Goal: Transaction & Acquisition: Purchase product/service

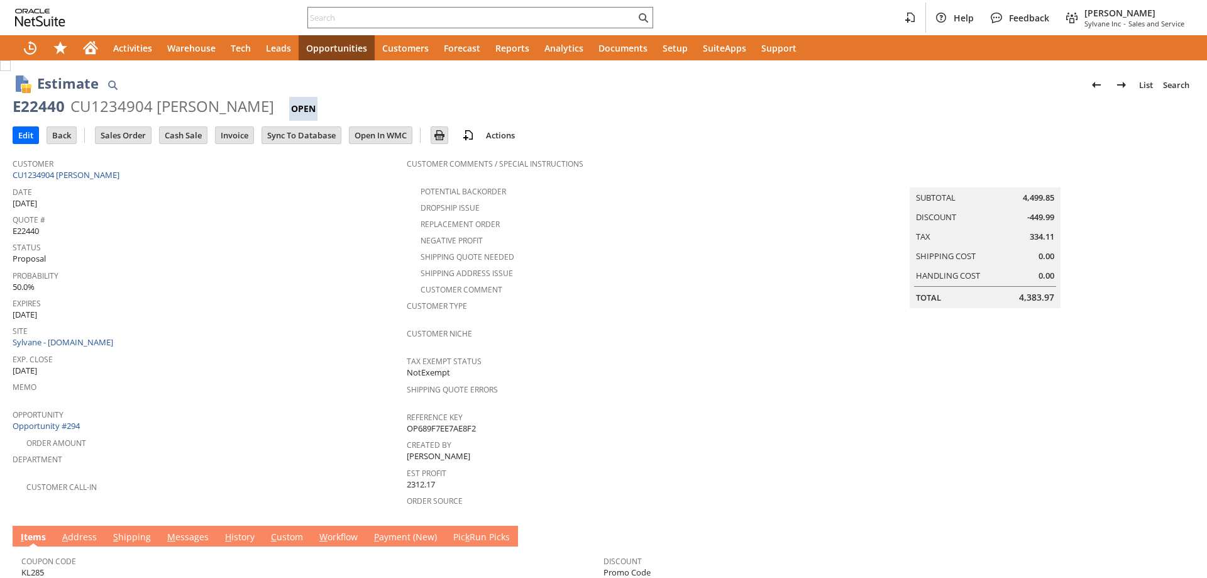
scroll to position [178, 0]
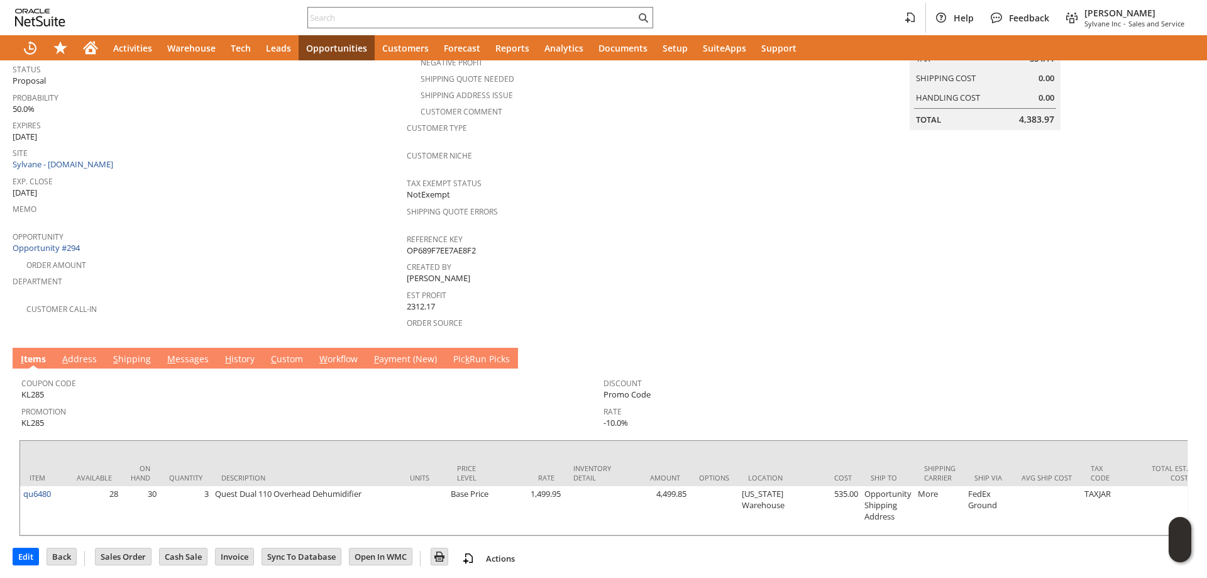
click at [78, 353] on link "A ddress" at bounding box center [79, 360] width 41 height 14
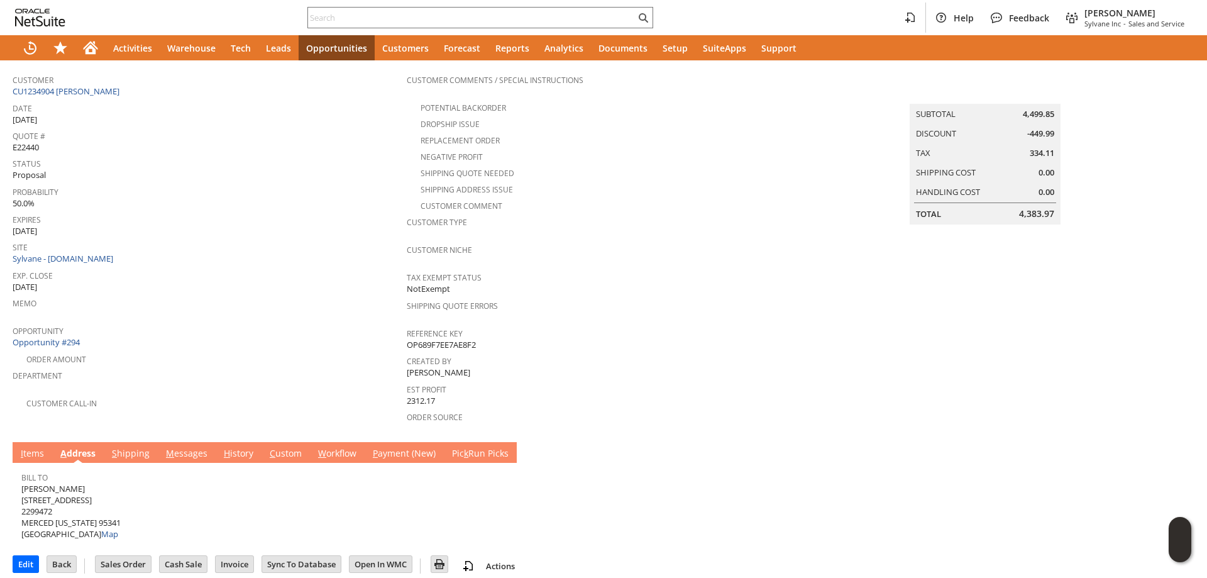
click at [118, 447] on link "S hipping" at bounding box center [131, 454] width 44 height 14
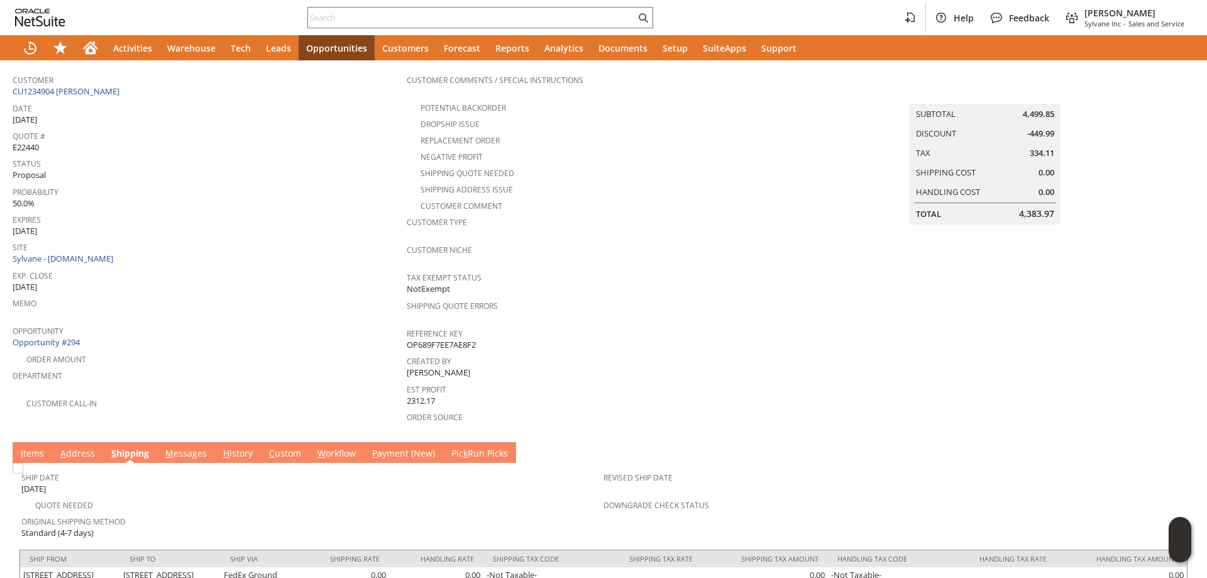
scroll to position [122, 0]
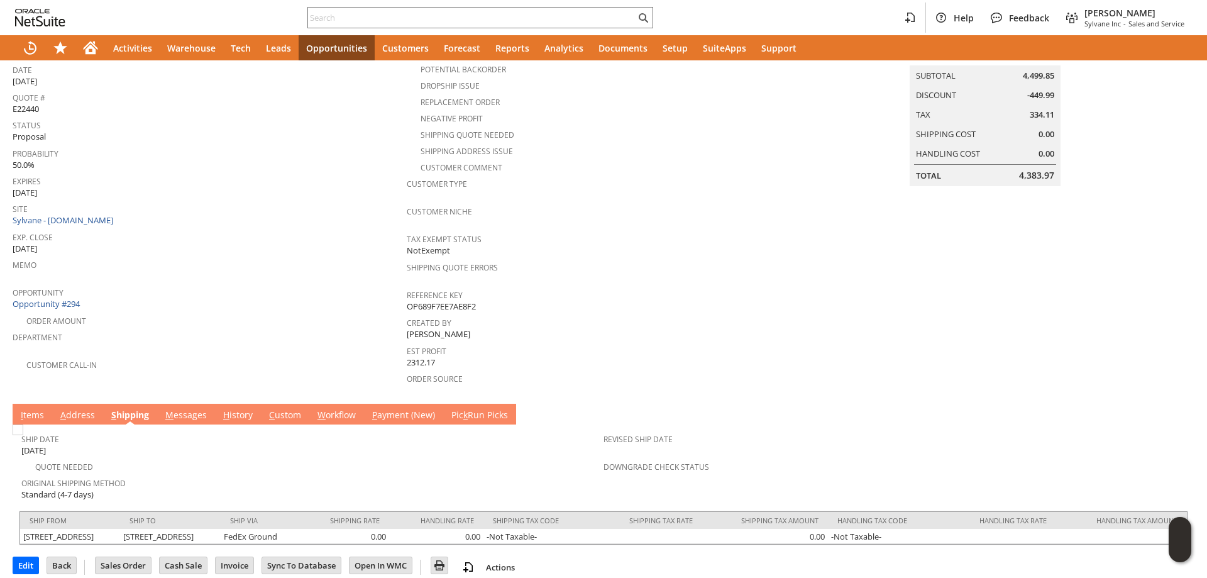
click at [42, 409] on link "I tems" at bounding box center [33, 416] width 30 height 14
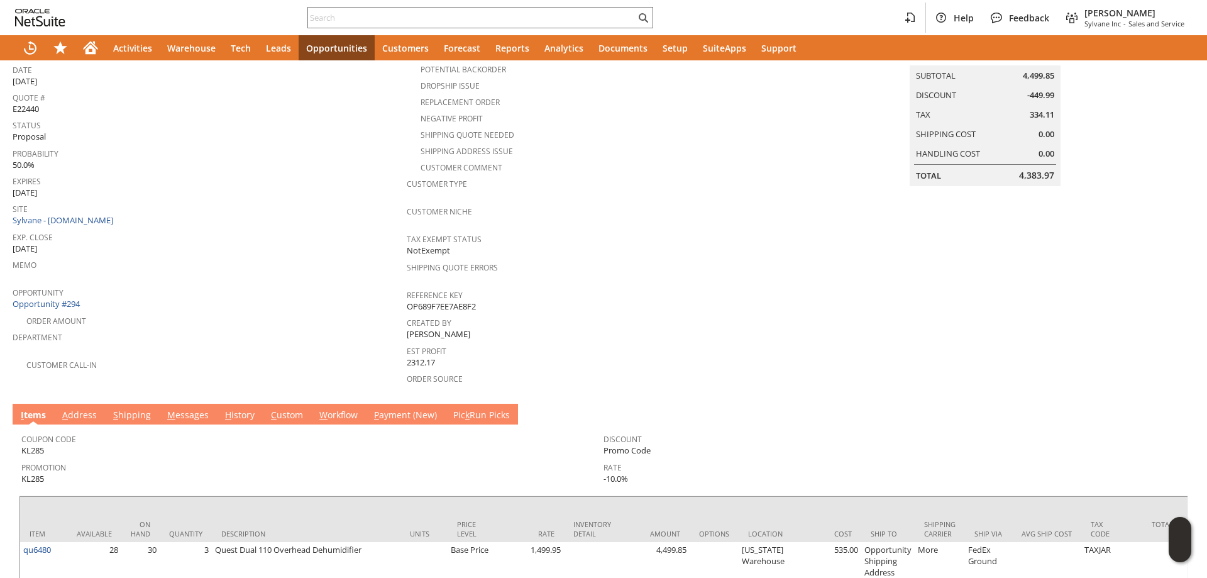
scroll to position [0, 0]
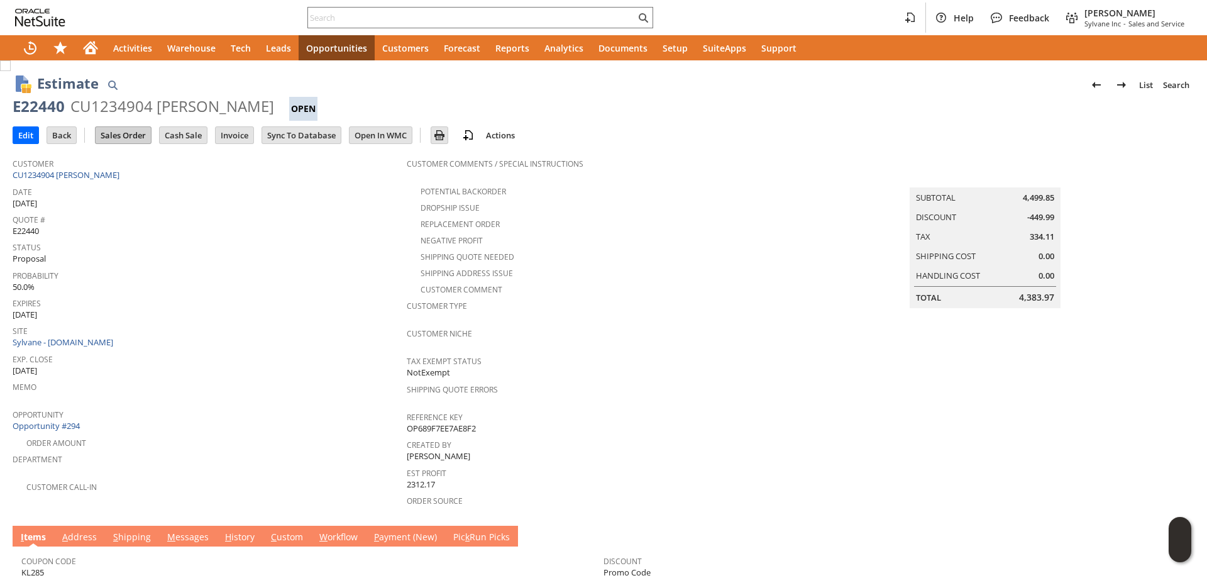
click at [130, 133] on input "Sales Order" at bounding box center [123, 135] width 55 height 16
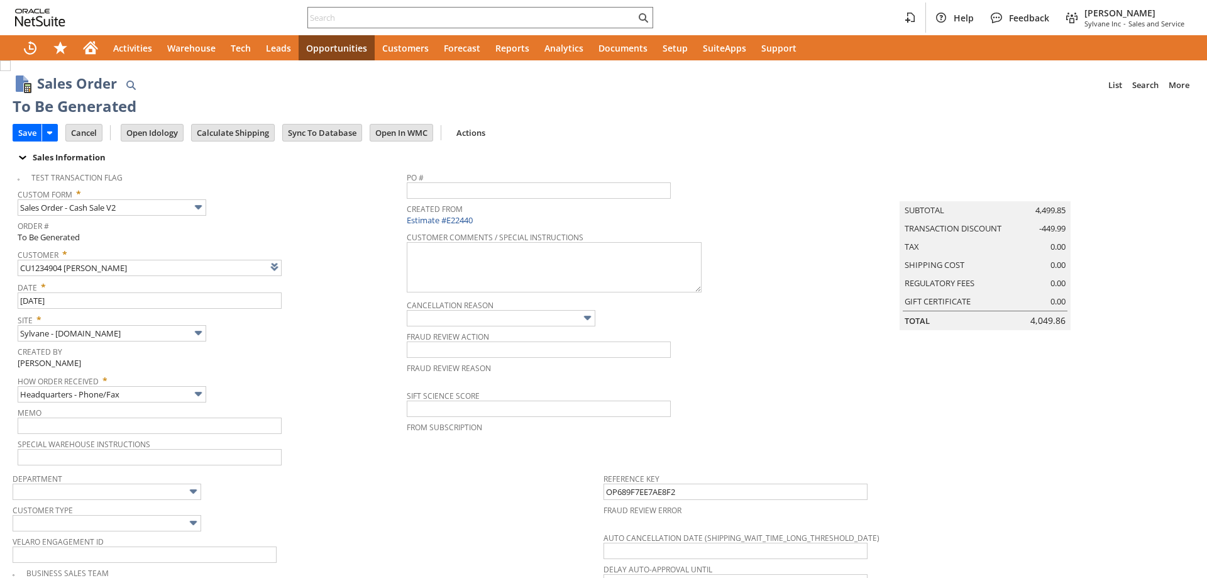
type input "Make Copy"
type input "Intelligent Recommendations¹⁰"
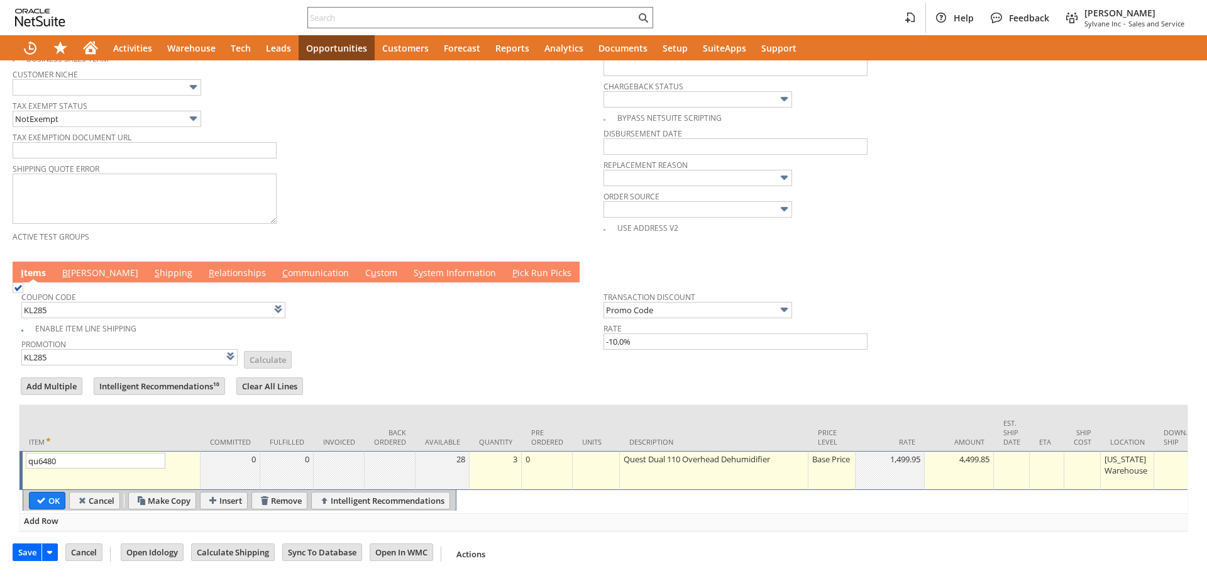
click at [70, 267] on link "B [PERSON_NAME]" at bounding box center [100, 274] width 82 height 14
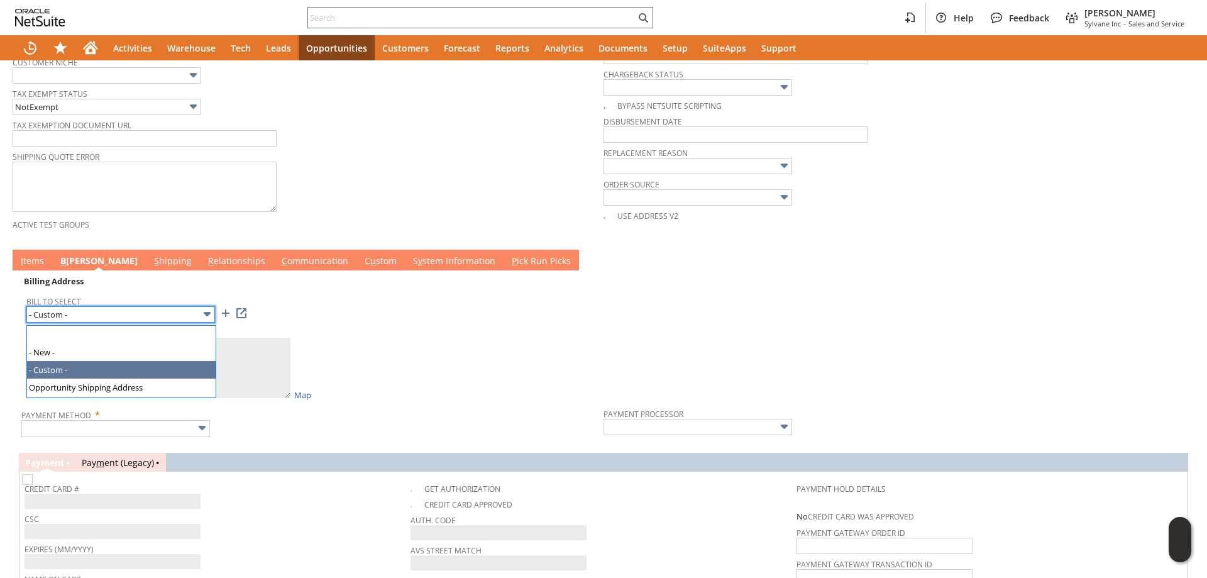
click at [87, 311] on input "- Custom -" at bounding box center [120, 314] width 189 height 16
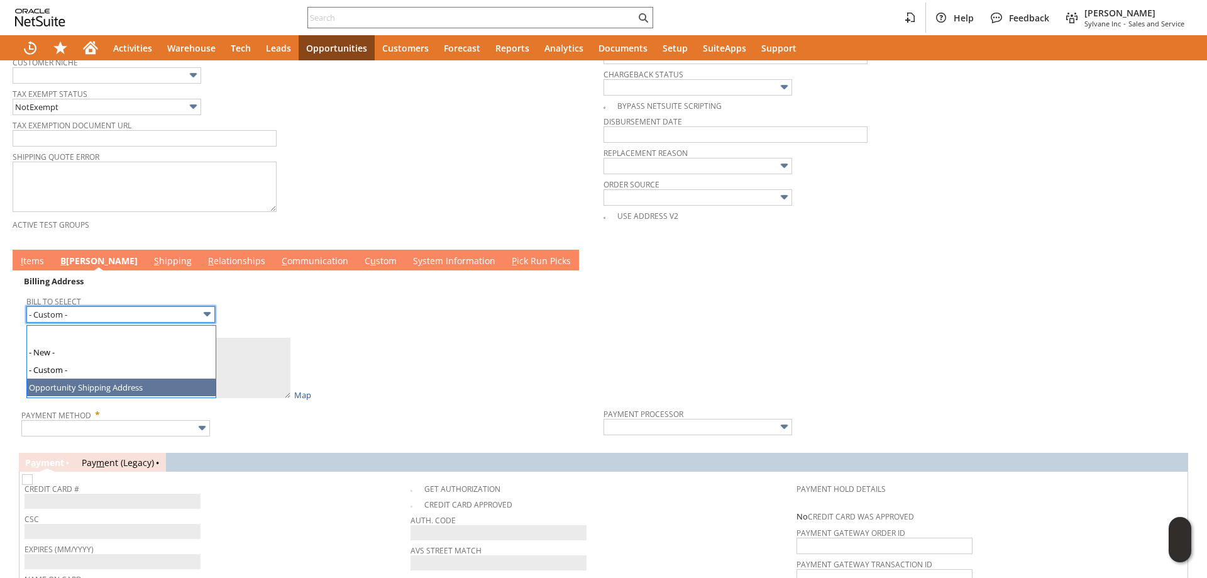
type input "Opportunity Shipping Address"
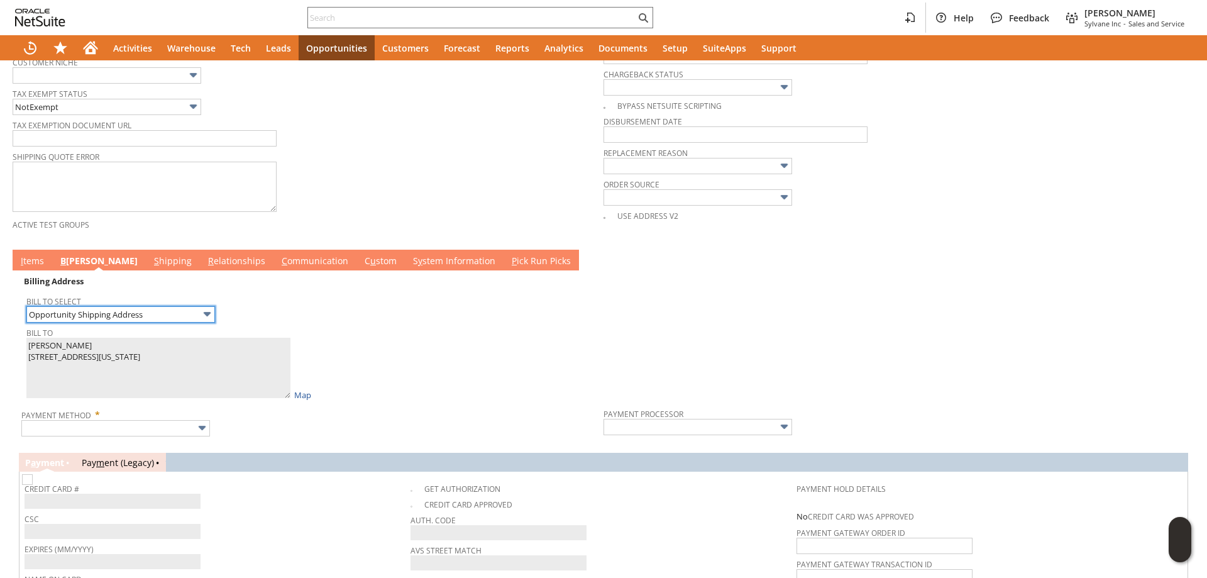
type textarea "[PERSON_NAME] [STREET_ADDRESS]"
type input "[STREET_ADDRESS]"
type input "95341"
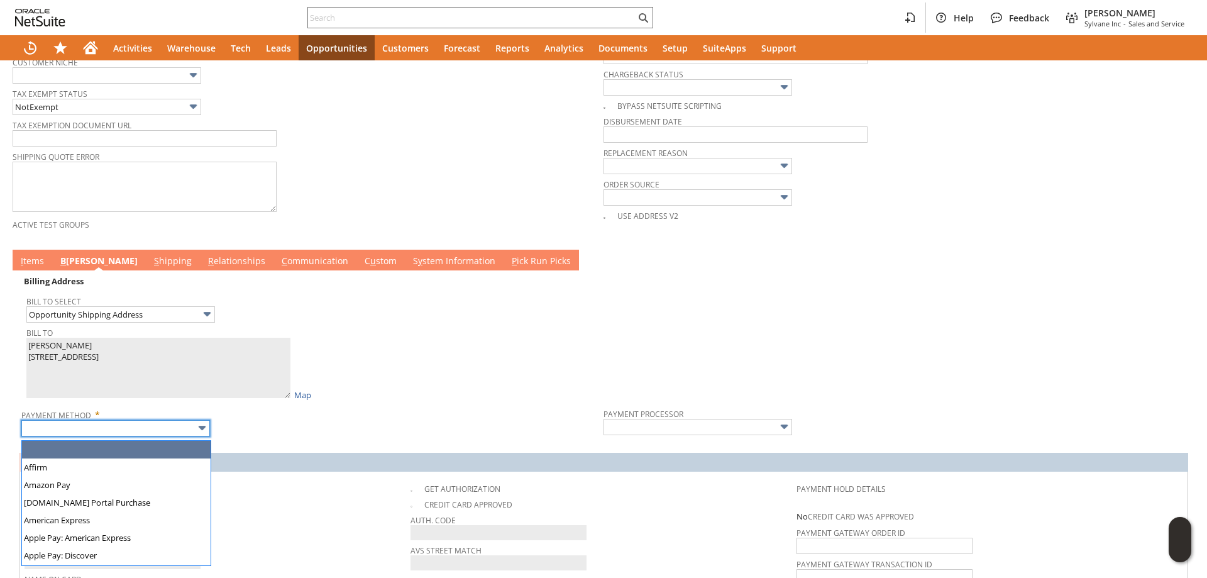
click at [127, 436] on input "text" at bounding box center [115, 428] width 189 height 16
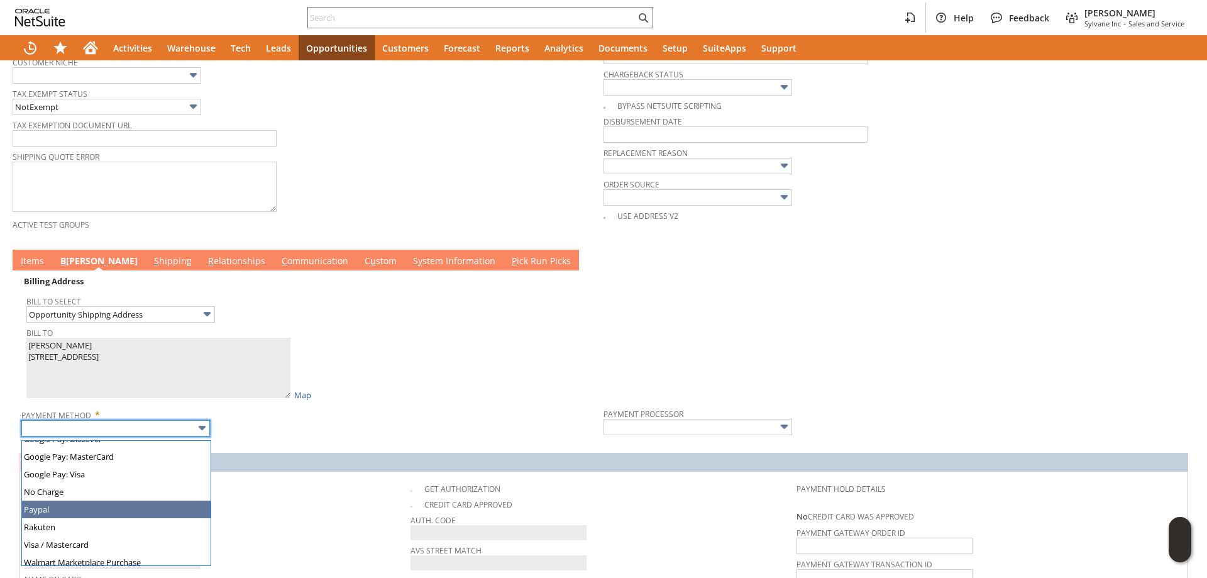
scroll to position [351, 0]
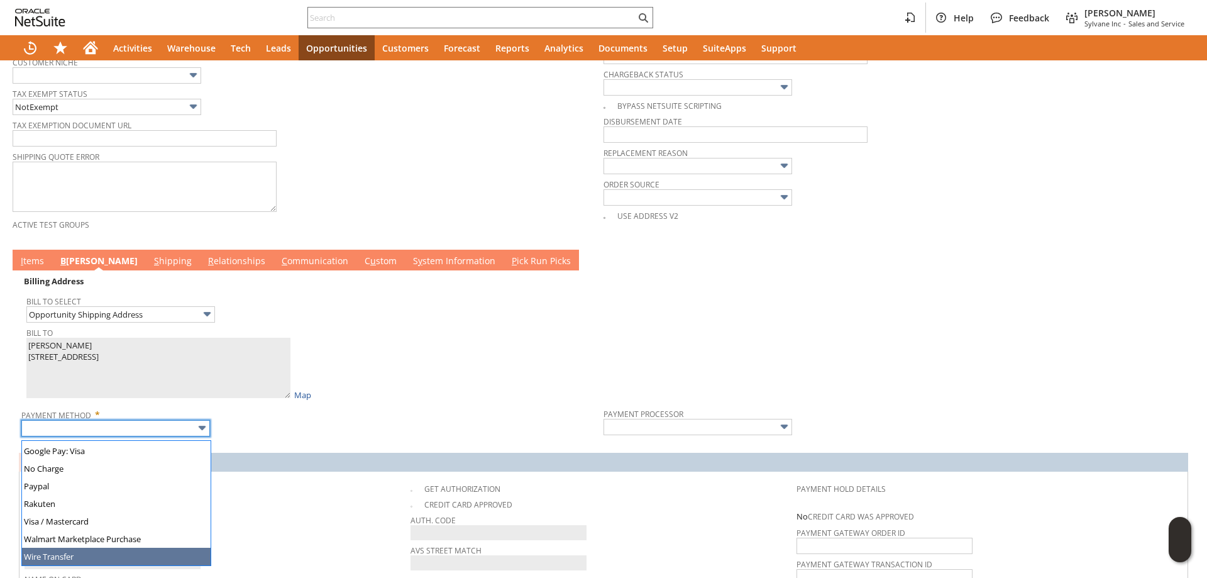
type input "Wire Transfer"
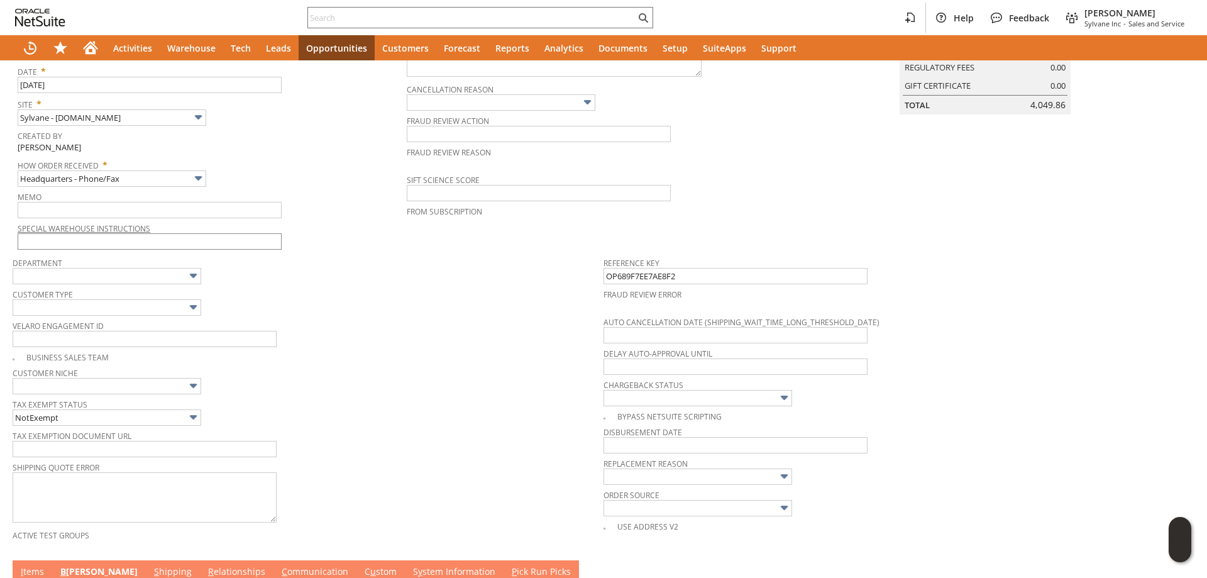
scroll to position [212, 0]
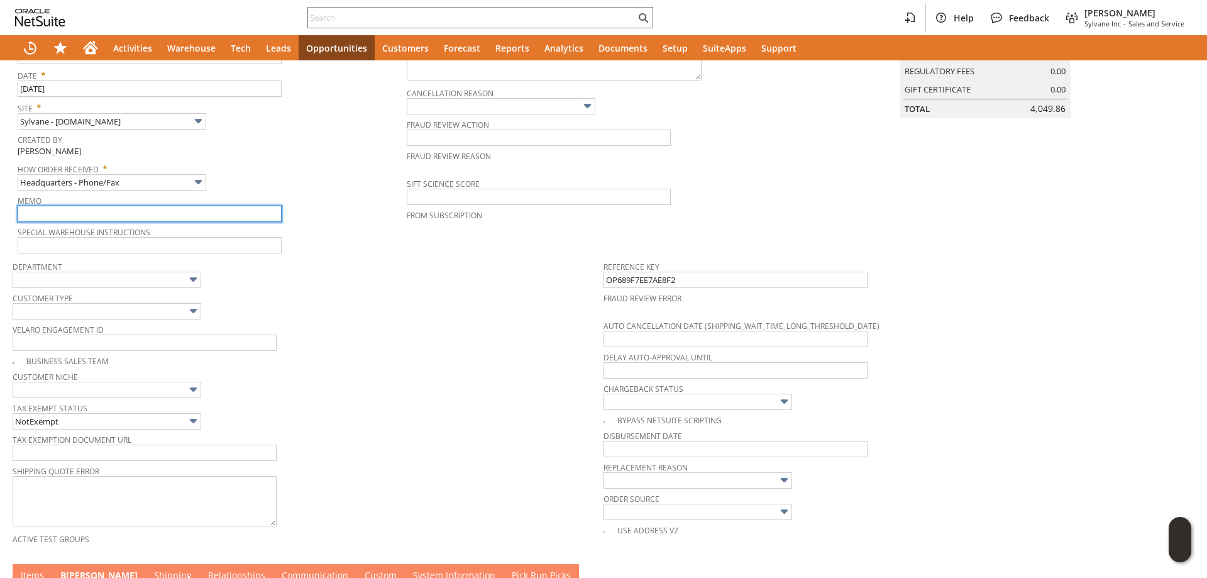
click at [74, 210] on input "text" at bounding box center [150, 214] width 264 height 16
type input "wire good to go per [PERSON_NAME]"
click at [377, 365] on div "Business Sales Team" at bounding box center [308, 359] width 591 height 14
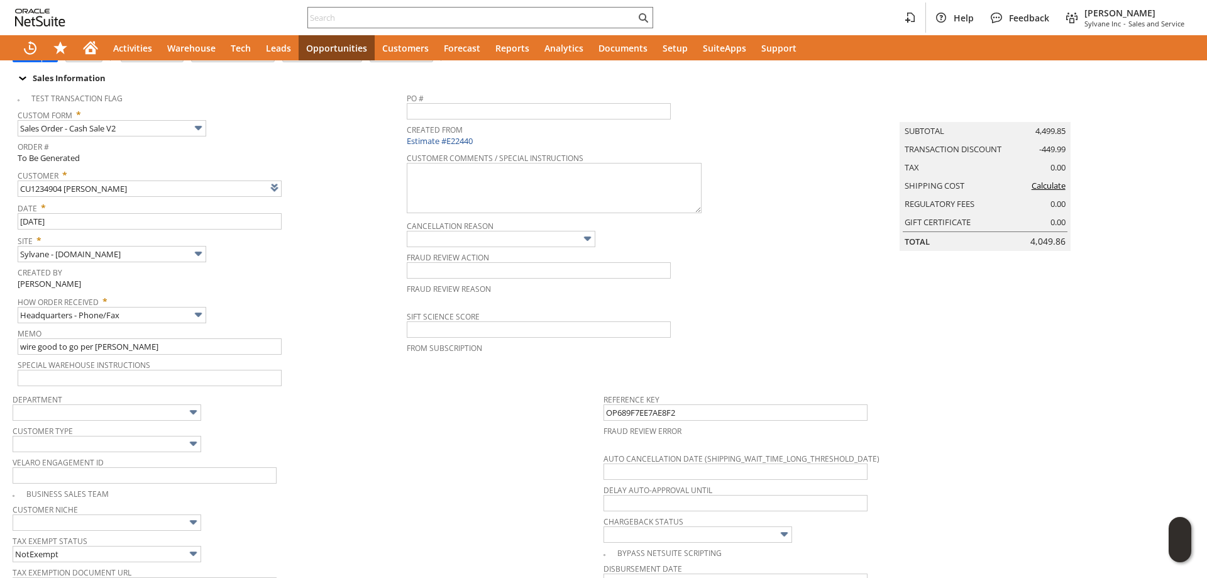
scroll to position [0, 0]
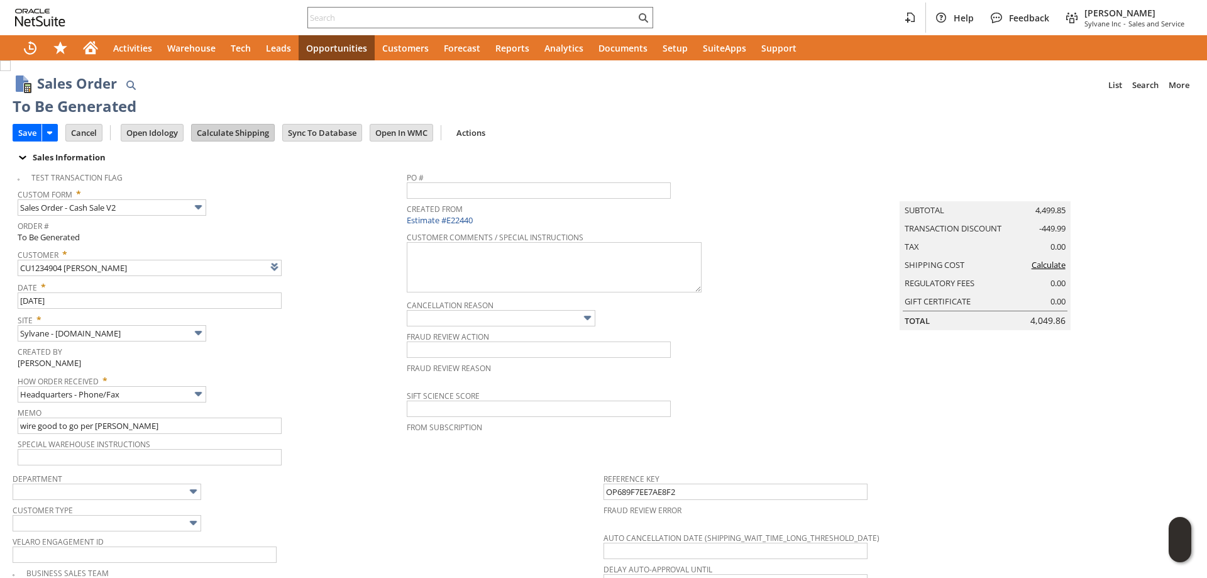
click at [255, 137] on input "Calculate Shipping" at bounding box center [233, 132] width 82 height 16
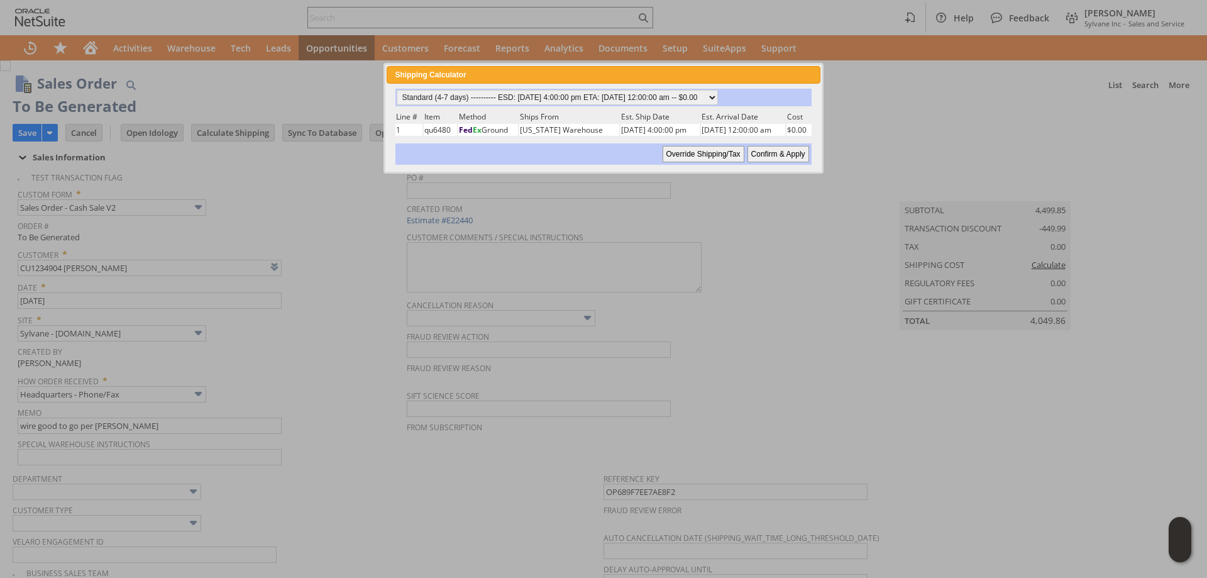
click at [763, 149] on input "Confirm & Apply" at bounding box center [778, 154] width 62 height 16
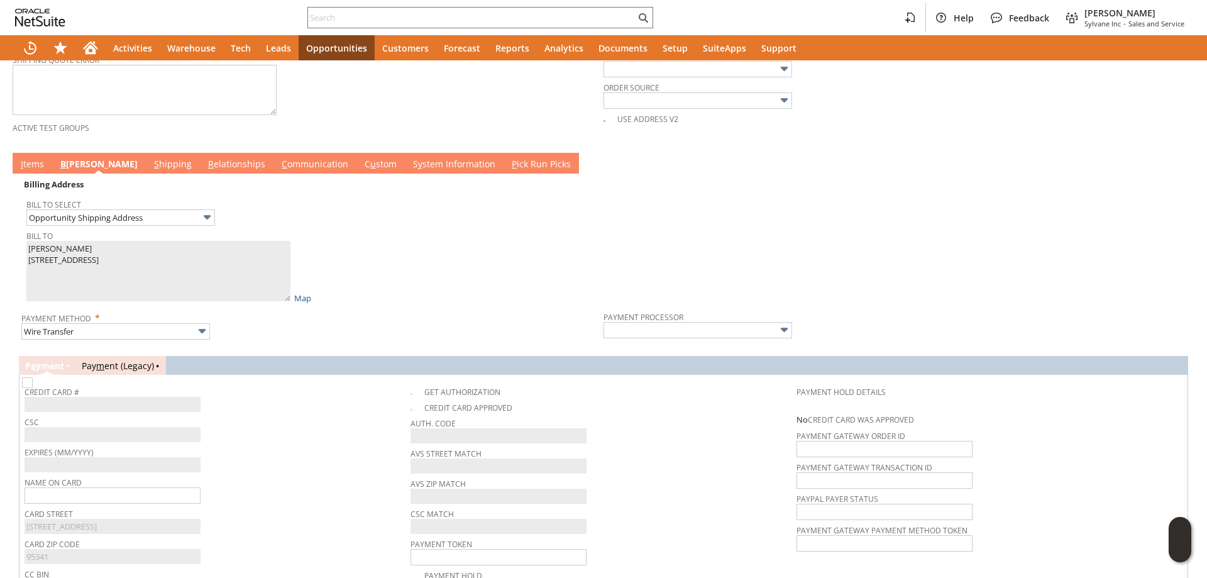
scroll to position [629, 0]
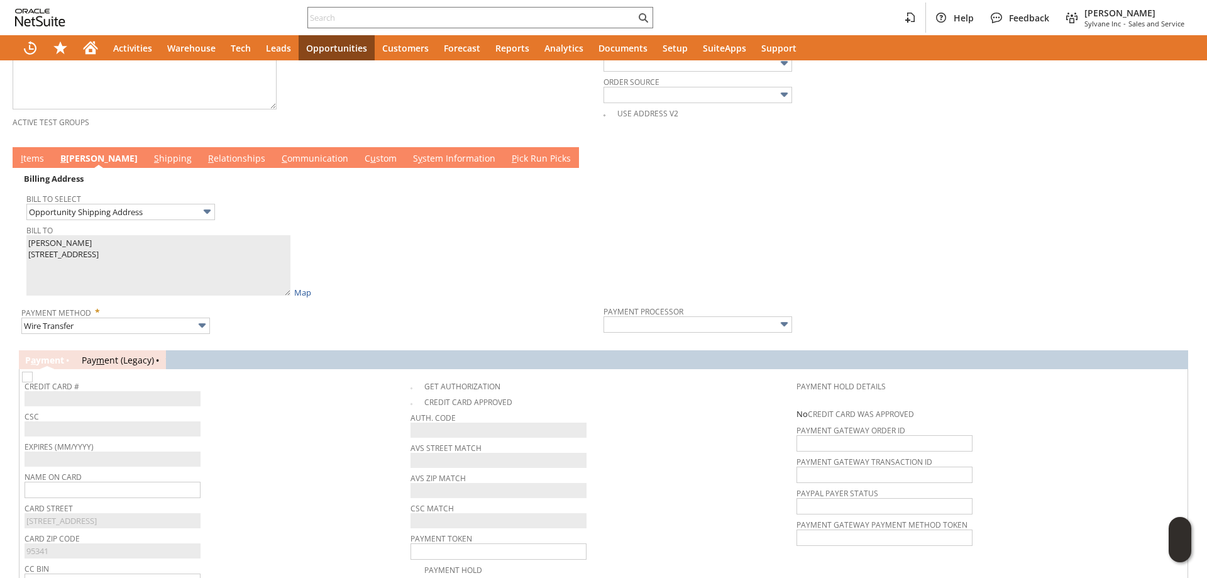
click at [278, 163] on link "C ommunication" at bounding box center [314, 159] width 73 height 14
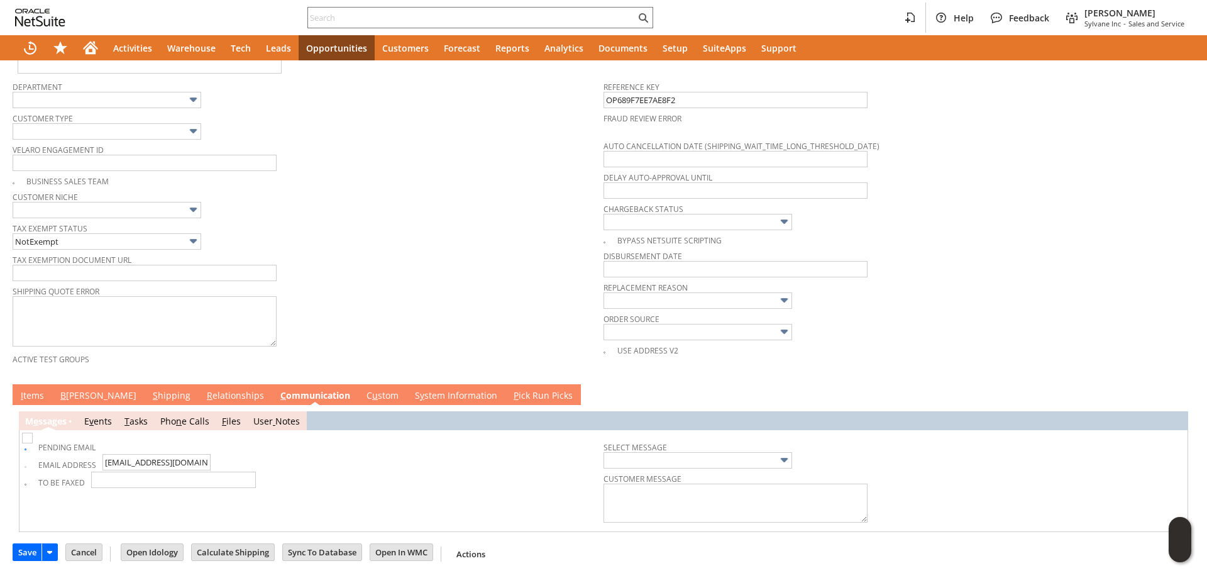
click at [78, 391] on link "B [PERSON_NAME]" at bounding box center [98, 396] width 82 height 14
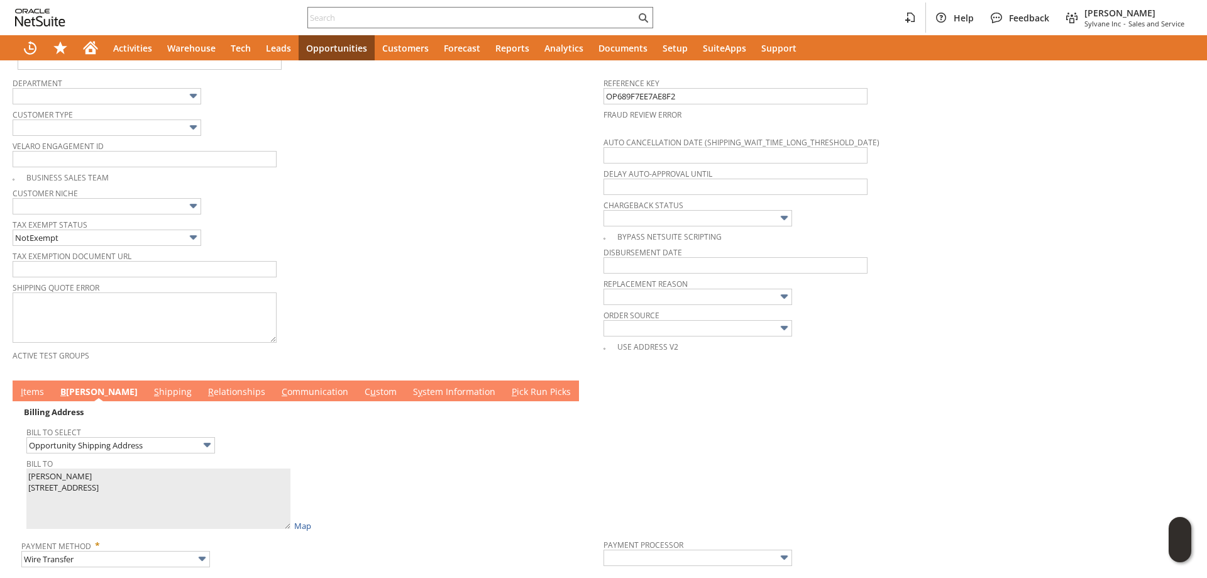
click at [24, 392] on link "I tems" at bounding box center [33, 392] width 30 height 14
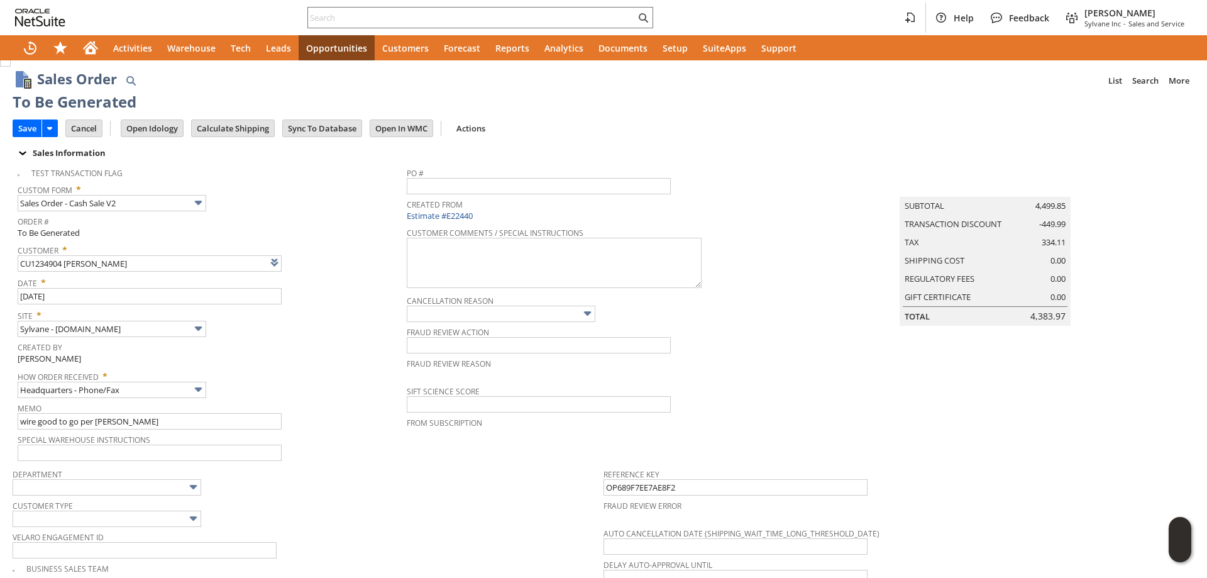
scroll to position [0, 0]
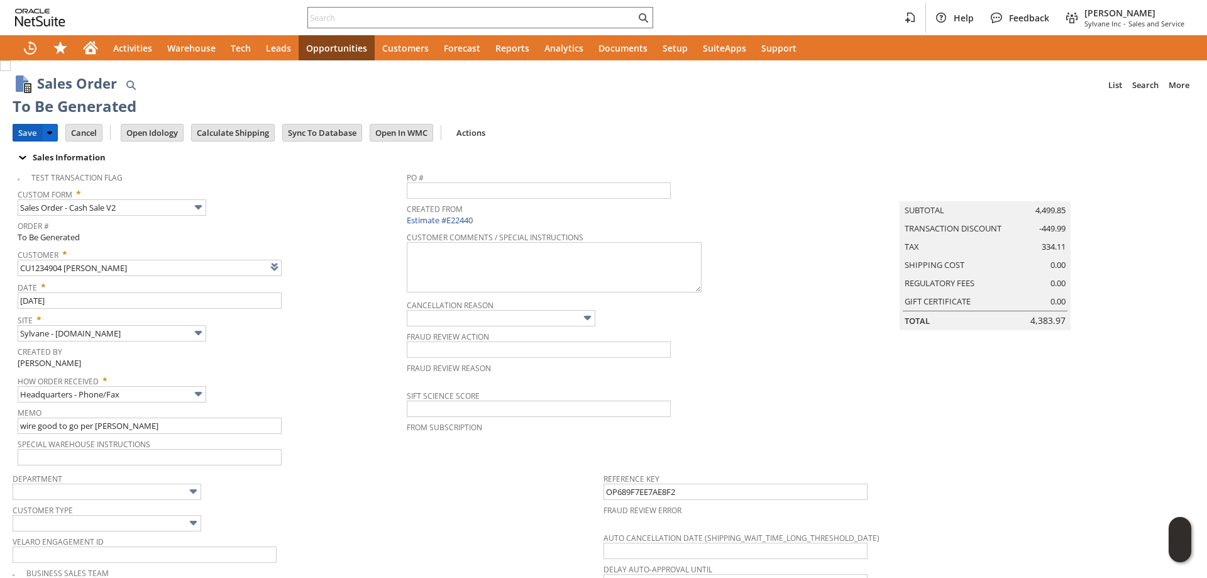
click at [25, 133] on input "Save" at bounding box center [27, 132] width 28 height 16
